Goal: Task Accomplishment & Management: Complete application form

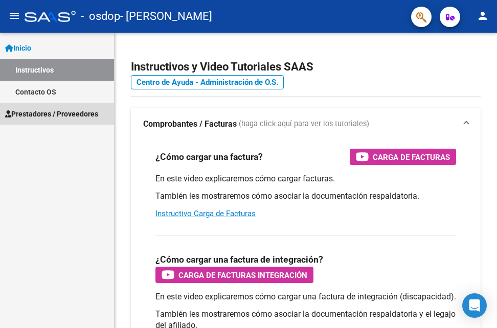
click at [45, 110] on span "Prestadores / Proveedores" at bounding box center [51, 113] width 93 height 11
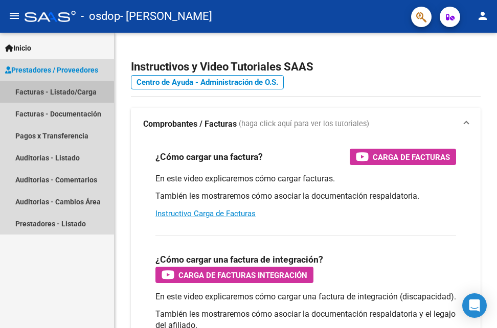
click at [51, 96] on link "Facturas - Listado/Carga" at bounding box center [57, 92] width 114 height 22
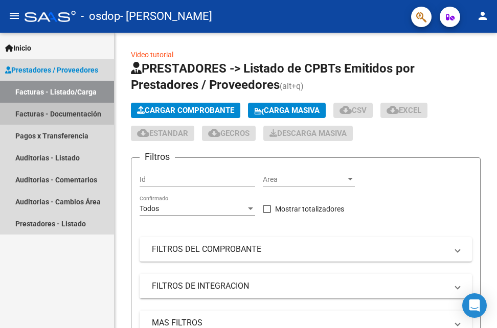
click at [54, 115] on link "Facturas - Documentación" at bounding box center [57, 114] width 114 height 22
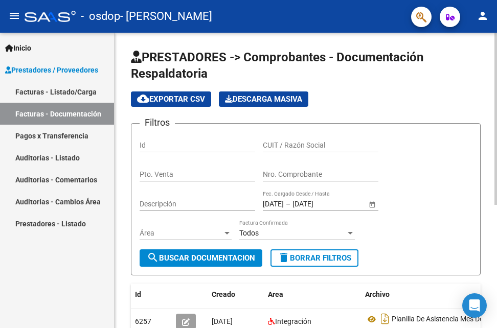
click at [292, 238] on div "Todos Factura Confirmada" at bounding box center [297, 230] width 116 height 20
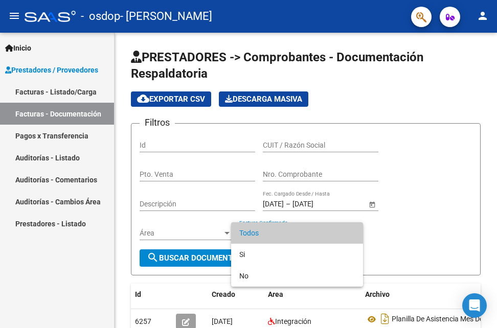
click at [495, 252] on div at bounding box center [248, 164] width 497 height 328
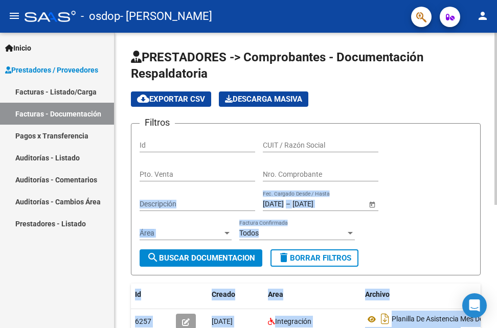
drag, startPoint x: 494, startPoint y: 189, endPoint x: 497, endPoint y: 204, distance: 15.1
click at [497, 204] on div "PRESTADORES -> Comprobantes - Documentación Respaldatoria cloud_download Export…" at bounding box center [307, 292] width 385 height 518
click at [497, 204] on div at bounding box center [496, 119] width 3 height 172
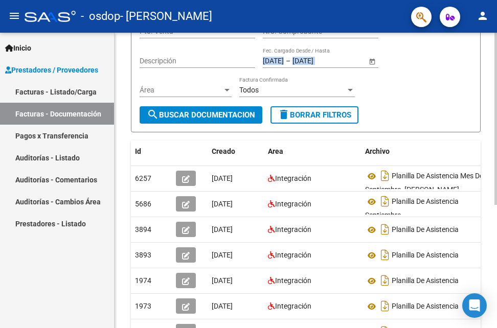
scroll to position [150, 0]
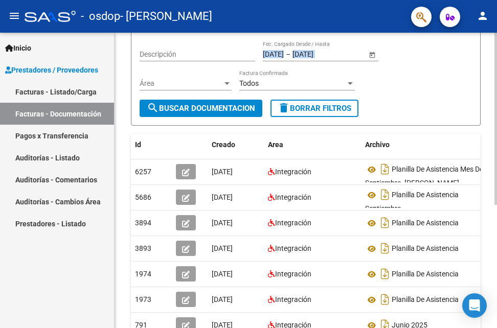
click at [490, 291] on div "PRESTADORES -> Comprobantes - Documentación Respaldatoria cloud_download Export…" at bounding box center [307, 142] width 385 height 518
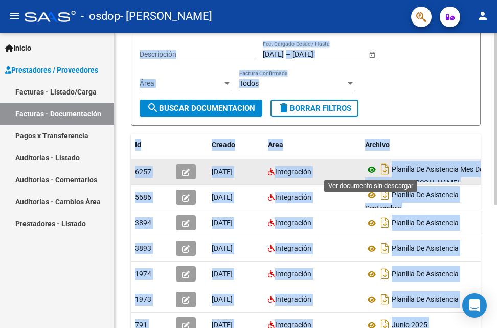
click at [374, 171] on icon at bounding box center [371, 170] width 13 height 12
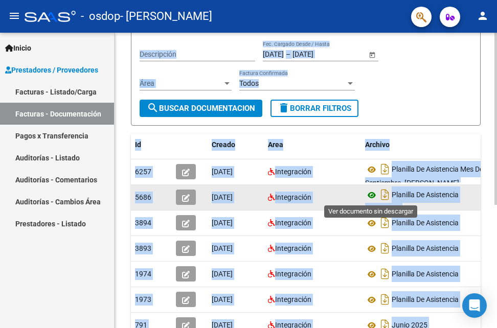
click at [371, 196] on icon at bounding box center [371, 195] width 13 height 12
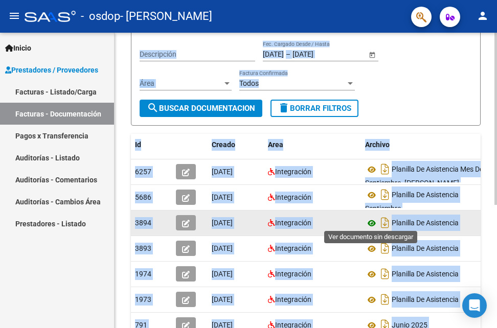
click at [371, 219] on icon at bounding box center [371, 223] width 13 height 12
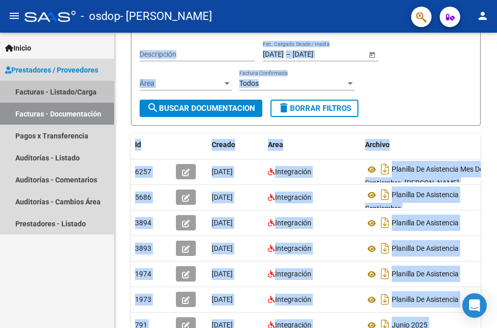
click at [72, 87] on link "Facturas - Listado/Carga" at bounding box center [57, 92] width 114 height 22
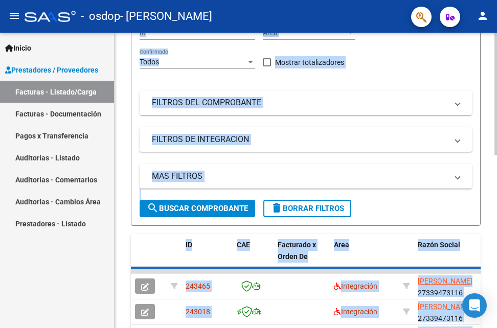
scroll to position [150, 0]
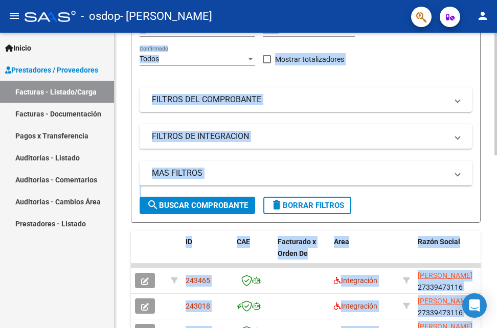
click at [493, 250] on div "Video tutorial PRESTADORES -> Listado de CPBTs Emitidos por Prestadores / Prove…" at bounding box center [306, 234] width 383 height 703
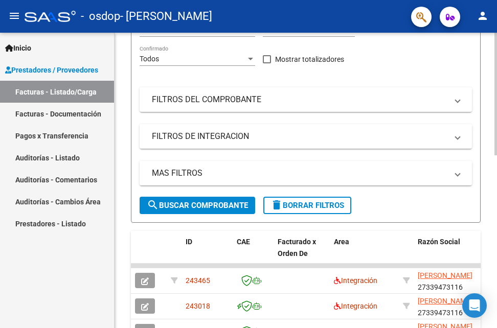
scroll to position [416, 0]
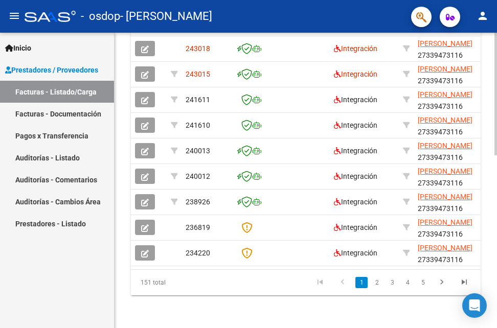
click at [497, 239] on div at bounding box center [496, 181] width 3 height 296
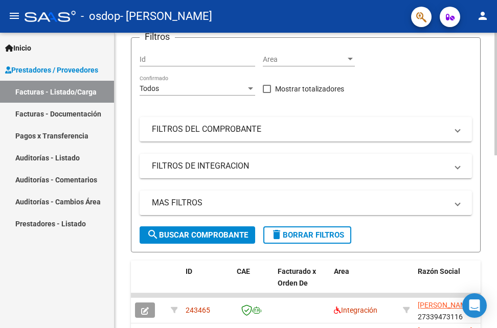
click at [496, 127] on div at bounding box center [496, 181] width 3 height 296
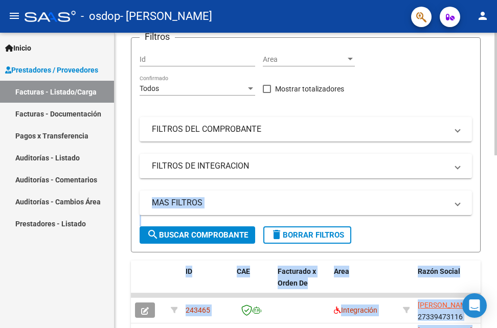
drag, startPoint x: 494, startPoint y: 146, endPoint x: 496, endPoint y: 166, distance: 19.5
click at [496, 166] on div "Video tutorial PRESTADORES -> Listado de CPBTs Emitidos por Prestadores / Prove…" at bounding box center [307, 264] width 385 height 703
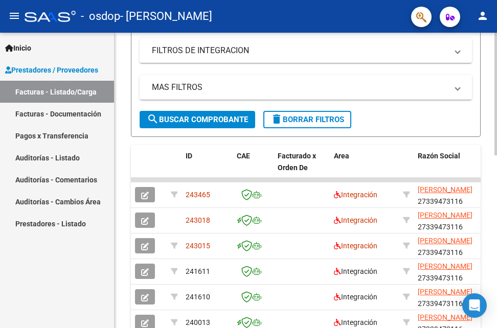
click at [497, 217] on html "menu - osdop - [PERSON_NAME] person Inicio Instructivos Contacto OS Prestadores…" at bounding box center [248, 164] width 497 height 328
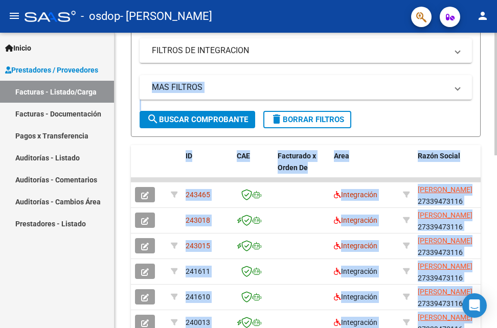
scroll to position [237, 0]
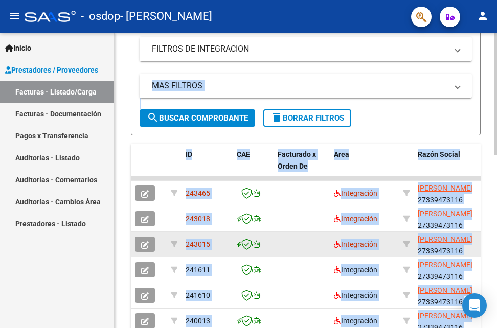
click at [226, 254] on datatable-body-cell "243015" at bounding box center [207, 244] width 51 height 25
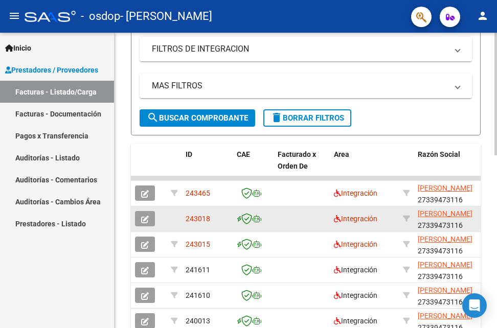
click at [304, 220] on datatable-body-cell at bounding box center [302, 219] width 56 height 25
click at [193, 217] on span "243018" at bounding box center [198, 219] width 25 height 8
click at [142, 218] on icon "button" at bounding box center [145, 220] width 8 height 8
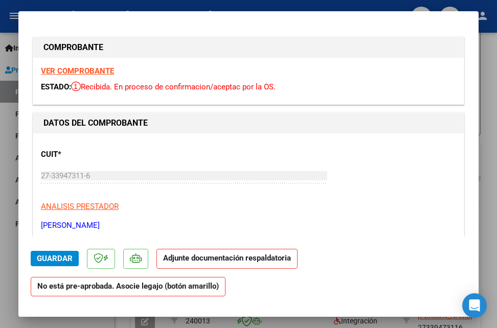
click at [97, 70] on strong "VER COMPROBANTE" at bounding box center [77, 70] width 73 height 9
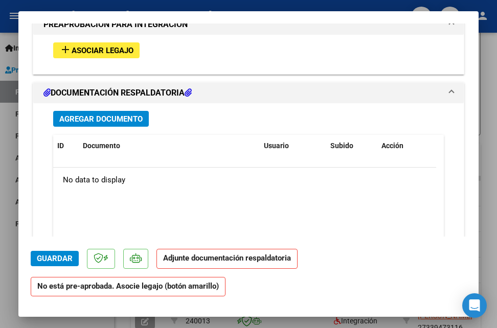
scroll to position [1069, 0]
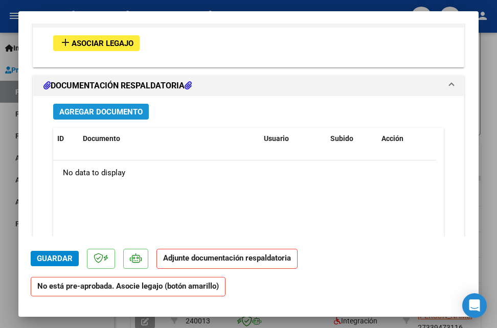
click at [89, 112] on span "Agregar Documento" at bounding box center [100, 111] width 83 height 9
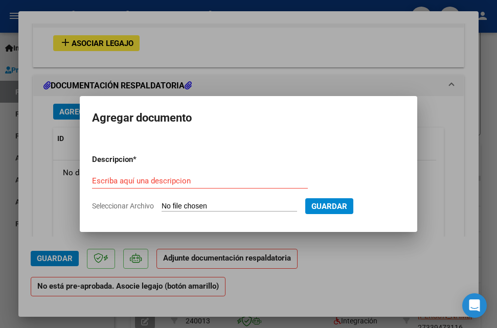
click at [126, 203] on span "Seleccionar Archivo" at bounding box center [123, 206] width 62 height 8
click at [162, 203] on input "Seleccionar Archivo" at bounding box center [230, 207] width 136 height 10
click at [242, 183] on input "Escriba aquí una descripcion" at bounding box center [200, 180] width 216 height 9
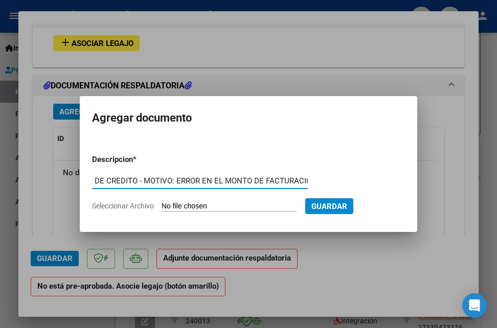
scroll to position [0, 25]
type input "NOTA DE CREDITO - MOTIVO: ERROR EN EL MONTO DE FACTURACION"
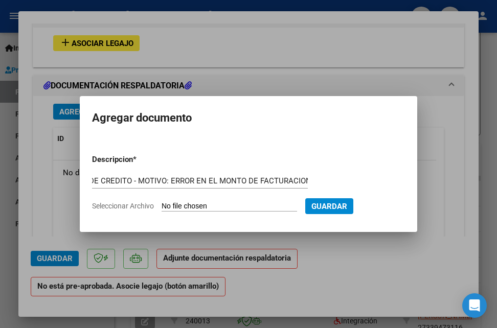
scroll to position [0, 0]
drag, startPoint x: 154, startPoint y: 204, endPoint x: 175, endPoint y: 204, distance: 21.0
click at [0, 0] on label "Seleccionar Archivo" at bounding box center [0, 0] width 0 height 0
click at [175, 204] on input "Seleccionar Archivo" at bounding box center [230, 207] width 136 height 10
type input "C:\fakepath\27339473116_008_00003_00000096.pdf"
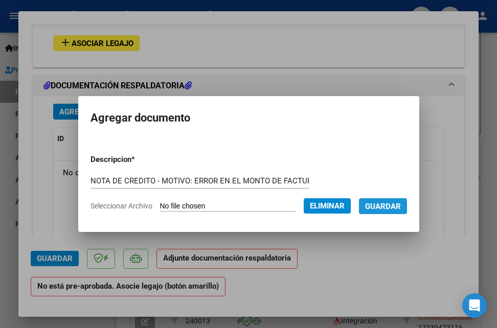
click at [387, 204] on span "Guardar" at bounding box center [383, 206] width 36 height 9
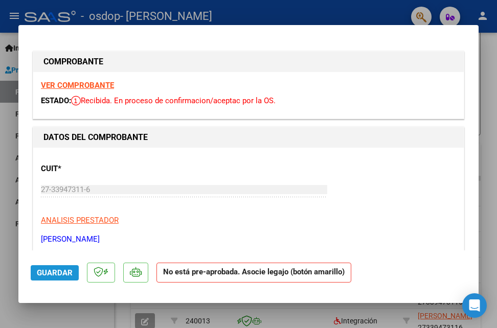
click at [39, 276] on span "Guardar" at bounding box center [55, 273] width 36 height 9
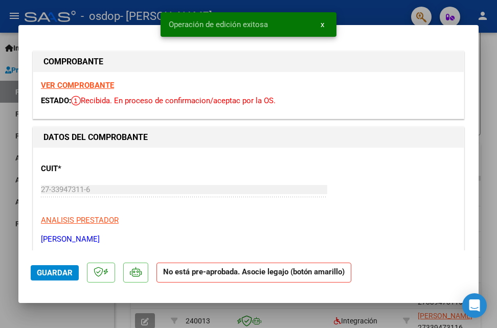
click at [19, 307] on div at bounding box center [248, 164] width 497 height 328
type input "$ 0,00"
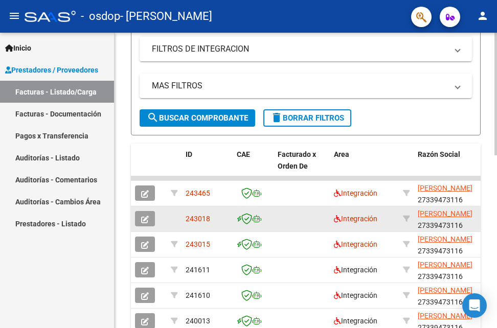
click at [203, 225] on div "243018" at bounding box center [207, 219] width 43 height 12
click at [193, 218] on span "243018" at bounding box center [198, 219] width 25 height 8
click at [204, 217] on span "243018" at bounding box center [198, 219] width 25 height 8
click at [371, 224] on div "Integración" at bounding box center [364, 219] width 61 height 12
click at [184, 215] on datatable-body-cell "243018" at bounding box center [207, 219] width 51 height 25
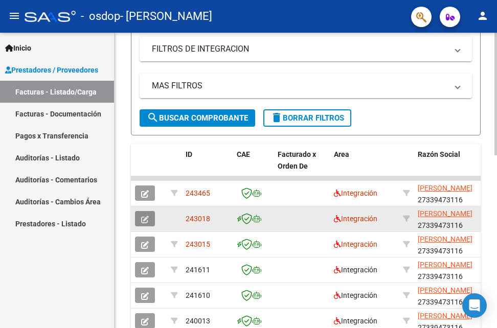
click at [142, 218] on icon "button" at bounding box center [145, 220] width 8 height 8
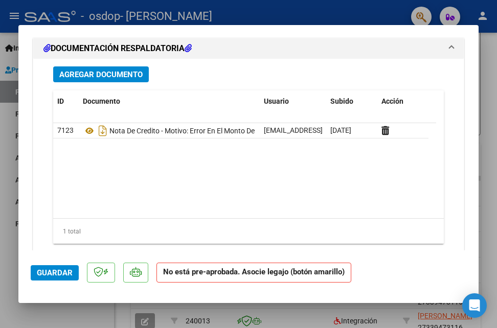
scroll to position [1146, 0]
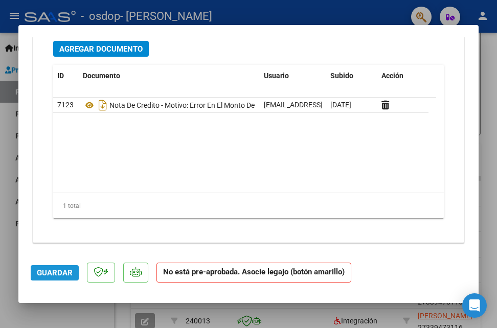
click at [49, 271] on span "Guardar" at bounding box center [55, 273] width 36 height 9
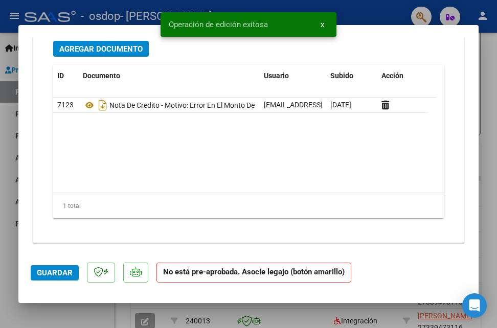
click at [85, 312] on div at bounding box center [248, 164] width 497 height 328
type input "$ 0,00"
